Goal: Find specific page/section: Find specific page/section

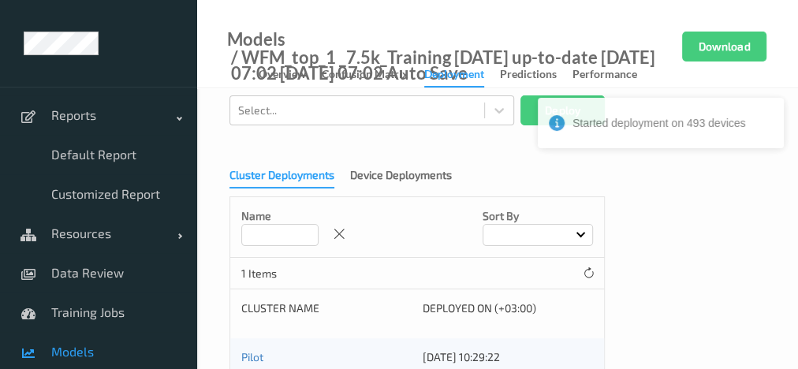
scroll to position [173, 0]
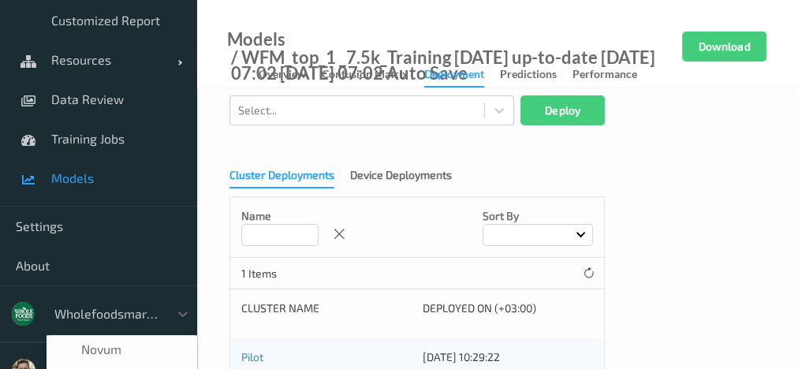
click at [136, 307] on div at bounding box center [107, 313] width 106 height 19
type input "sh"
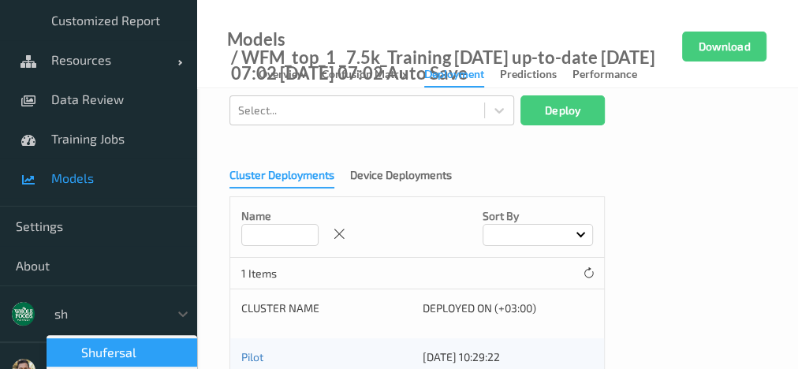
scroll to position [0, 0]
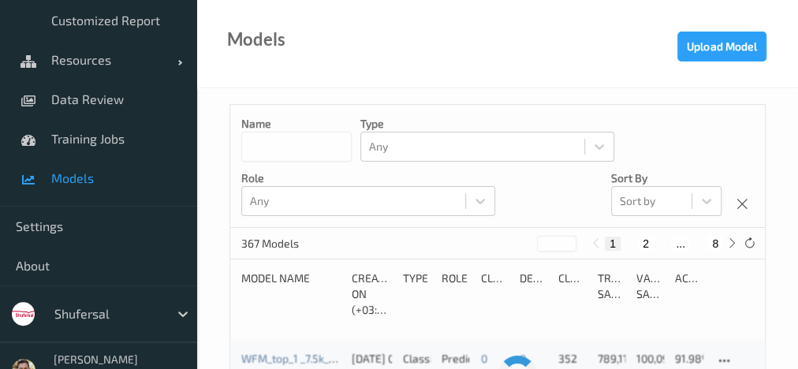
click at [272, 132] on input at bounding box center [296, 147] width 110 height 30
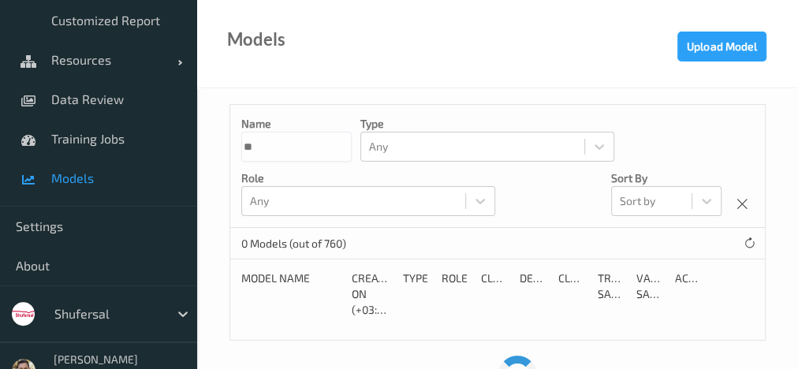
type input "***"
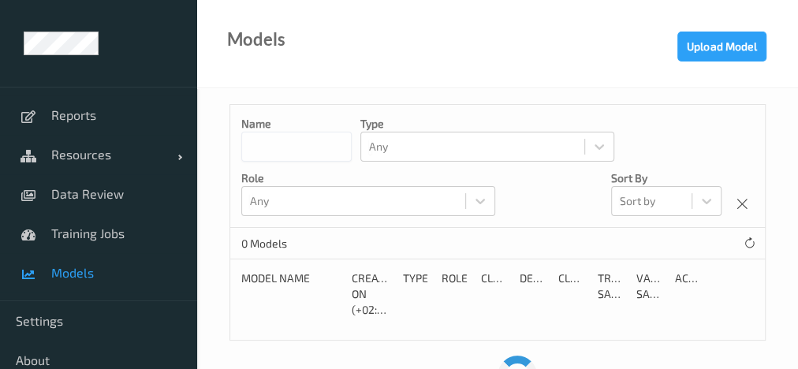
click at [291, 148] on input at bounding box center [296, 147] width 110 height 30
type input "***"
click at [121, 150] on span "Resources" at bounding box center [114, 155] width 126 height 16
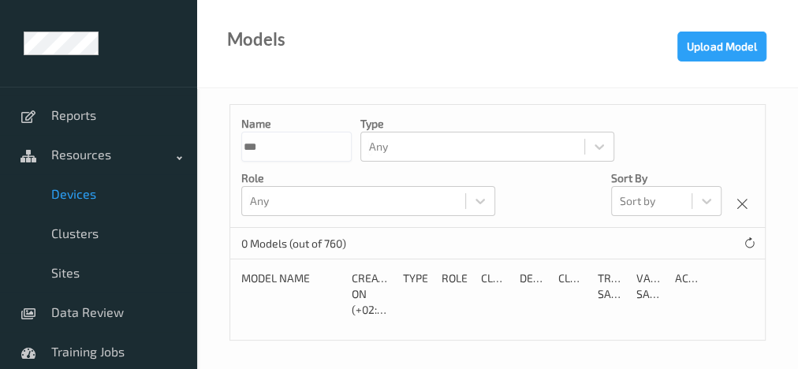
click at [96, 199] on span "Devices" at bounding box center [116, 194] width 130 height 16
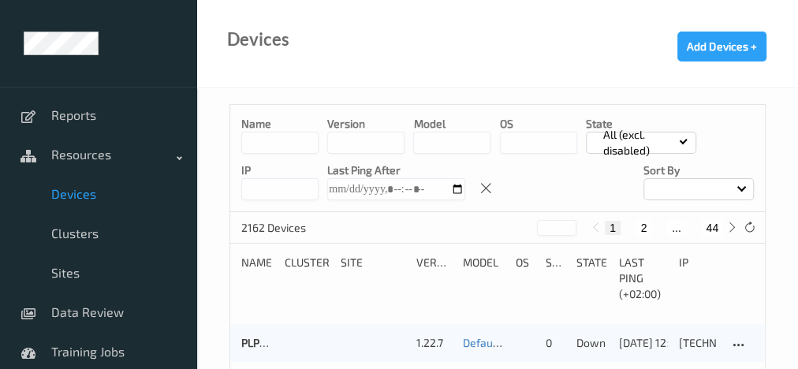
click at [280, 140] on input at bounding box center [279, 143] width 77 height 22
type input "*"
